Goal: Find specific page/section: Find specific page/section

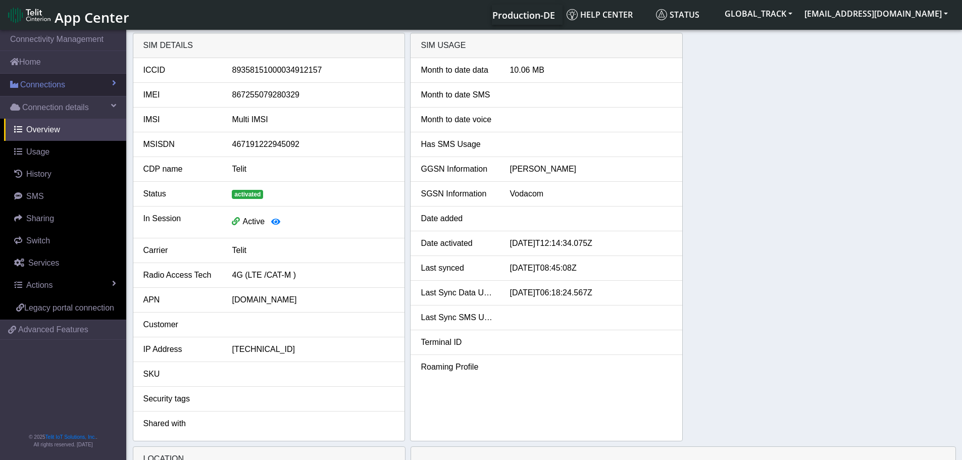
click at [38, 86] on span "Connections" at bounding box center [42, 85] width 45 height 12
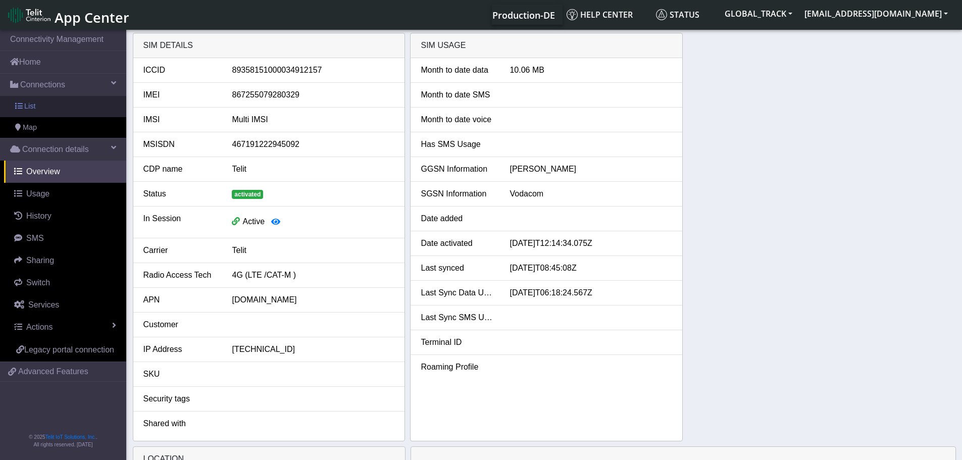
click at [33, 105] on span "List" at bounding box center [29, 106] width 11 height 11
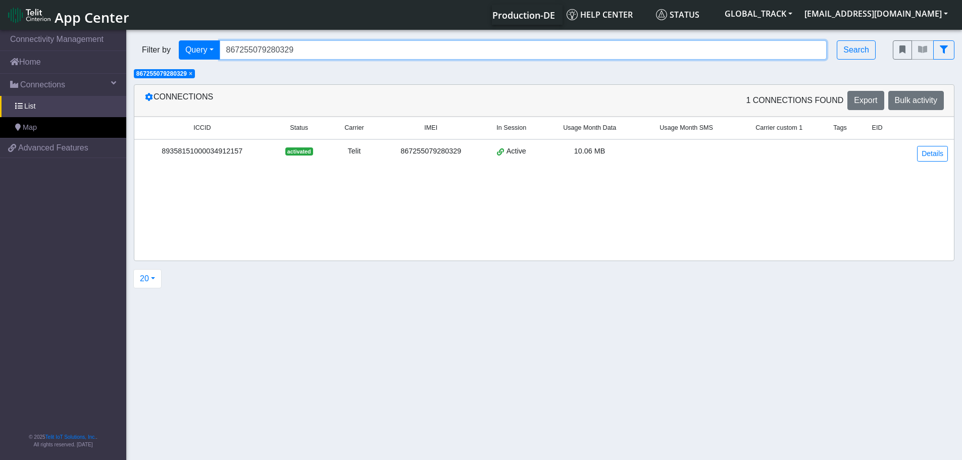
click at [278, 52] on input "867255079280329" at bounding box center [524, 49] width 608 height 19
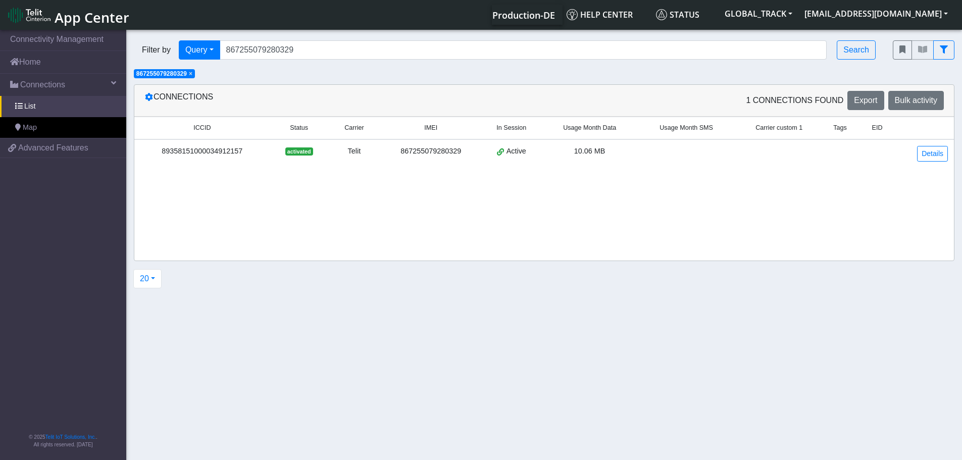
click at [192, 72] on span "×" at bounding box center [191, 73] width 4 height 7
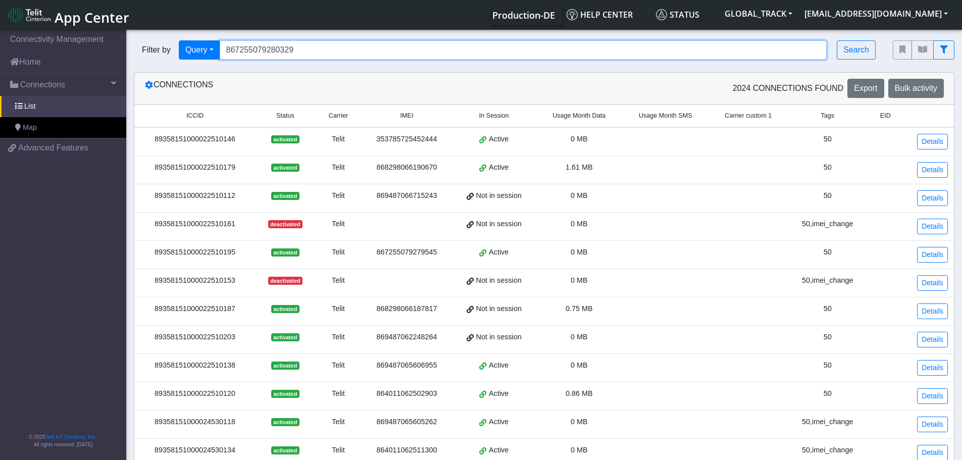
click at [282, 51] on input "867255079280329" at bounding box center [524, 49] width 608 height 19
paste input "948706865524"
type input "869487068655249"
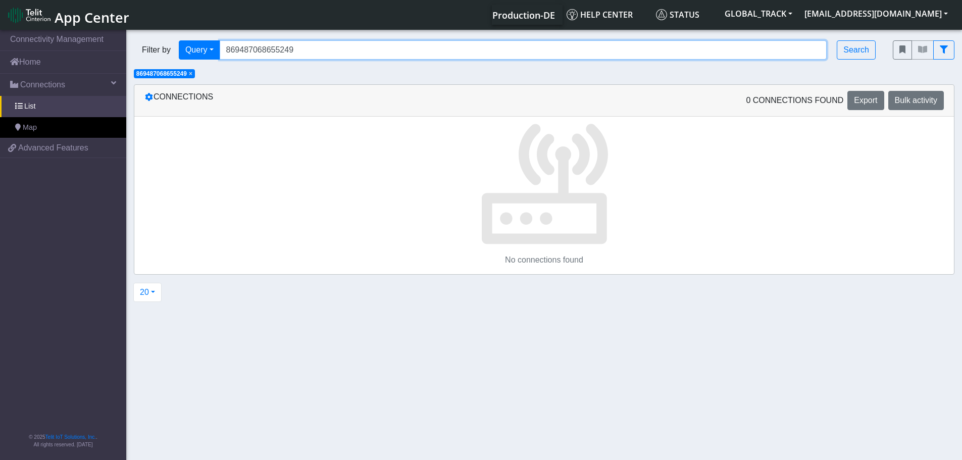
click at [338, 53] on input "869487068655249" at bounding box center [524, 49] width 608 height 19
click at [336, 52] on input "869487068655249" at bounding box center [524, 49] width 608 height 19
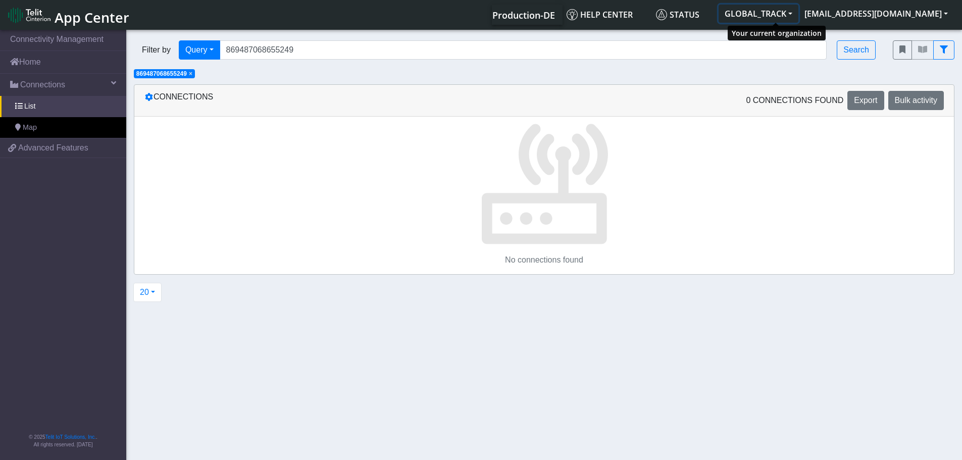
click at [799, 12] on button "GLOBAL_TRACK" at bounding box center [759, 14] width 80 height 18
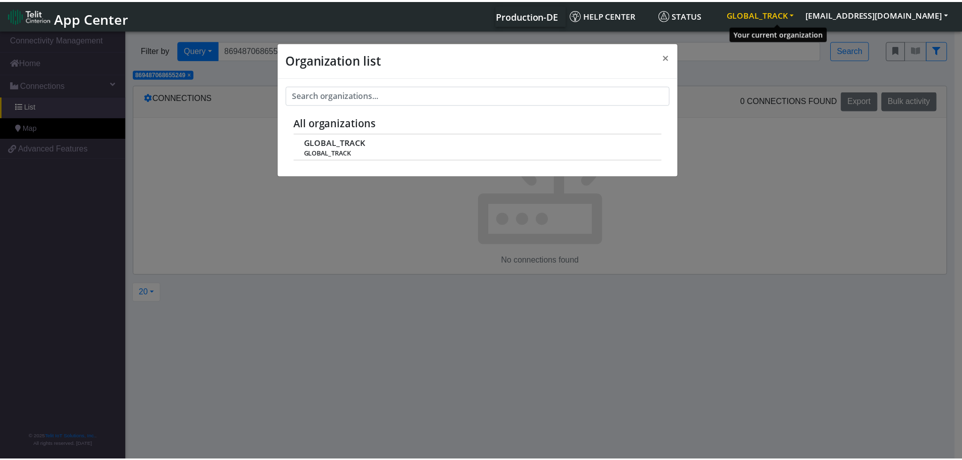
scroll to position [4, 0]
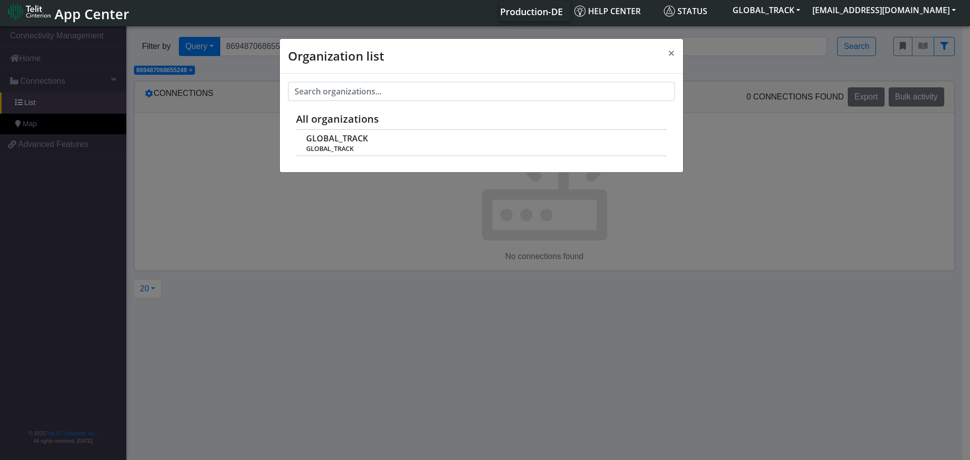
click at [409, 111] on div "All organizations" at bounding box center [481, 119] width 371 height 21
